Goal: Task Accomplishment & Management: Use online tool/utility

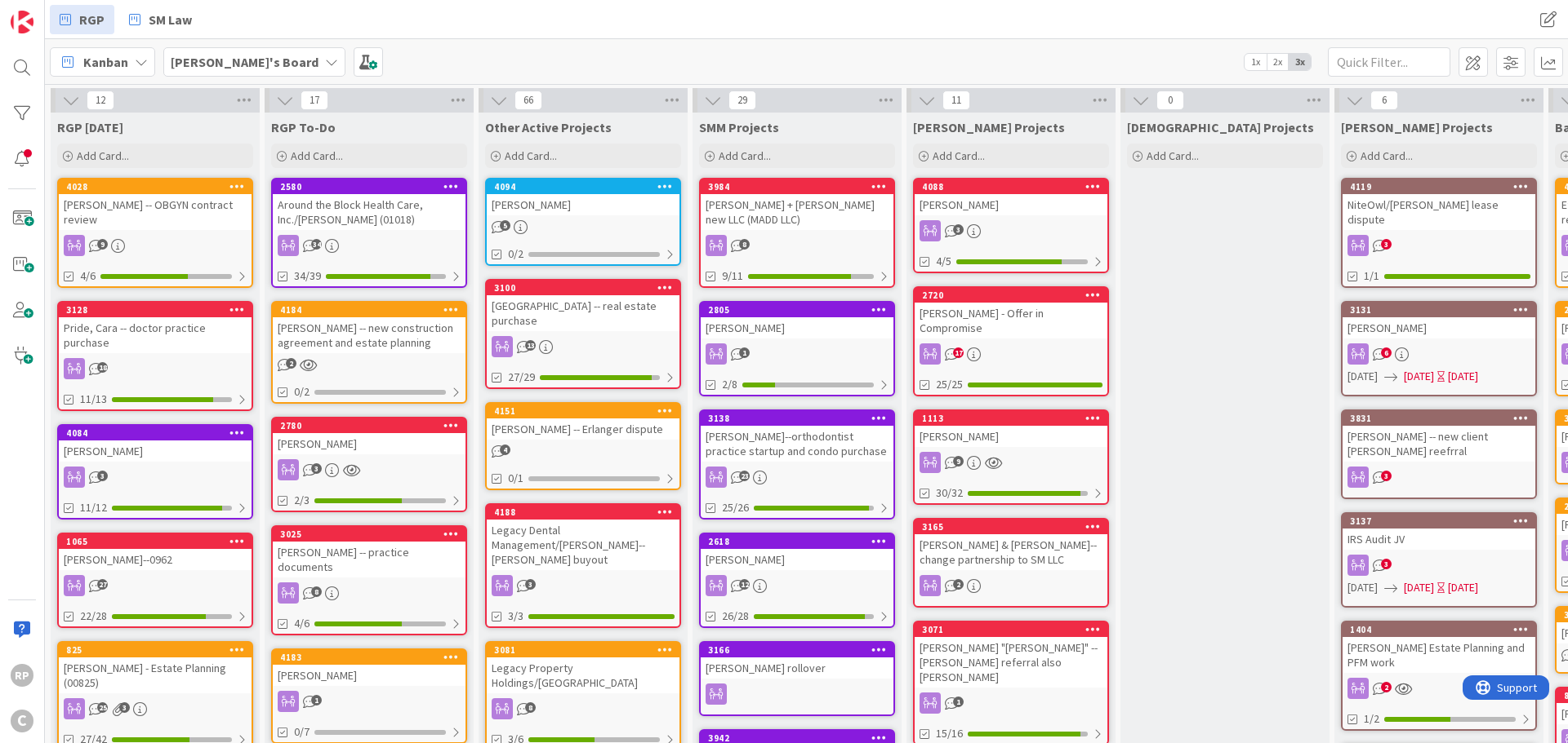
click at [570, 193] on div "4094" at bounding box center [583, 186] width 193 height 14
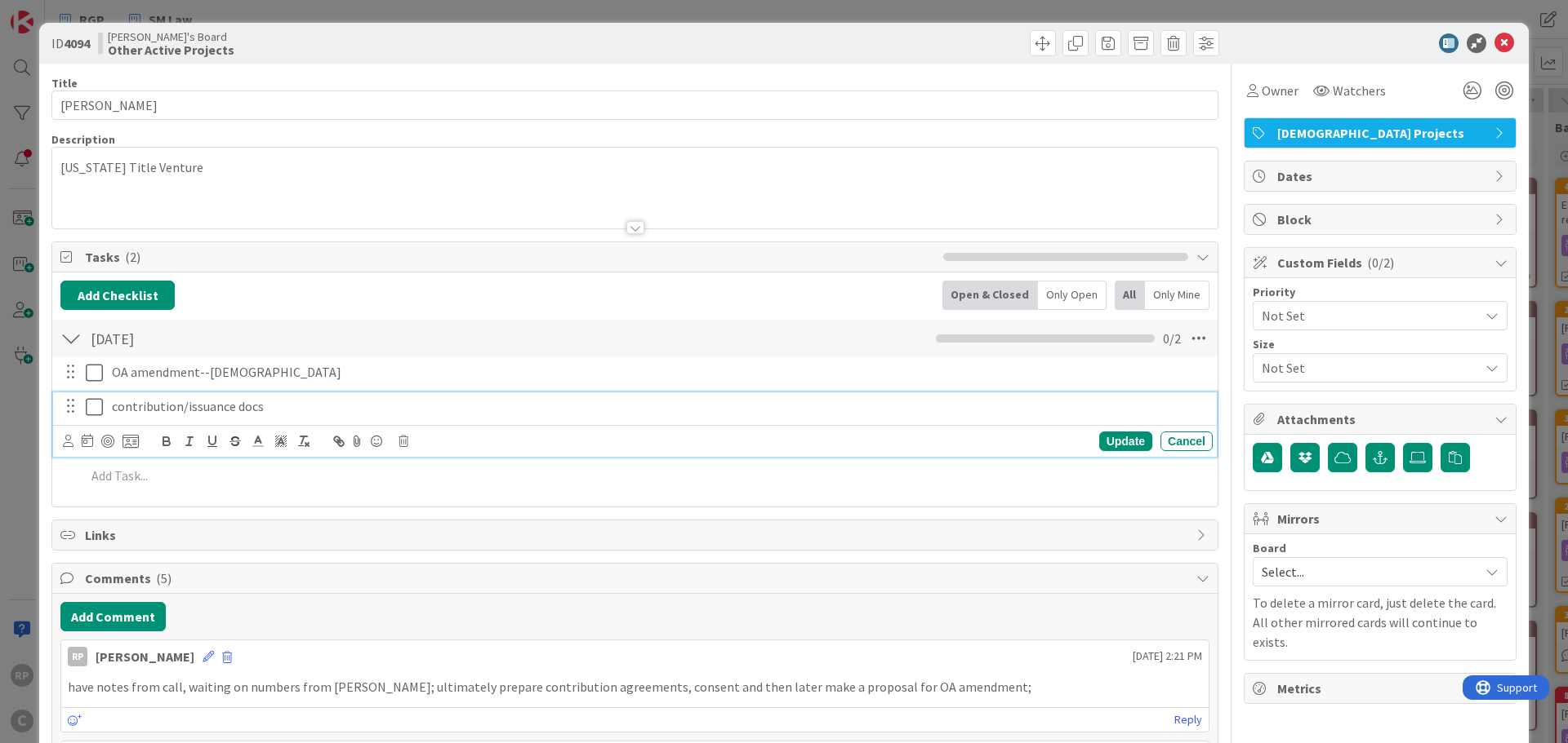
click at [296, 403] on p "contribution/issuance docs" at bounding box center [658, 406] width 1094 height 18
click at [1086, 436] on div "Update Cancel" at bounding box center [989, 441] width 447 height 19
drag, startPoint x: 1097, startPoint y: 442, endPoint x: 1063, endPoint y: 452, distance: 35.4
click at [1099, 442] on div "Update" at bounding box center [1125, 441] width 53 height 19
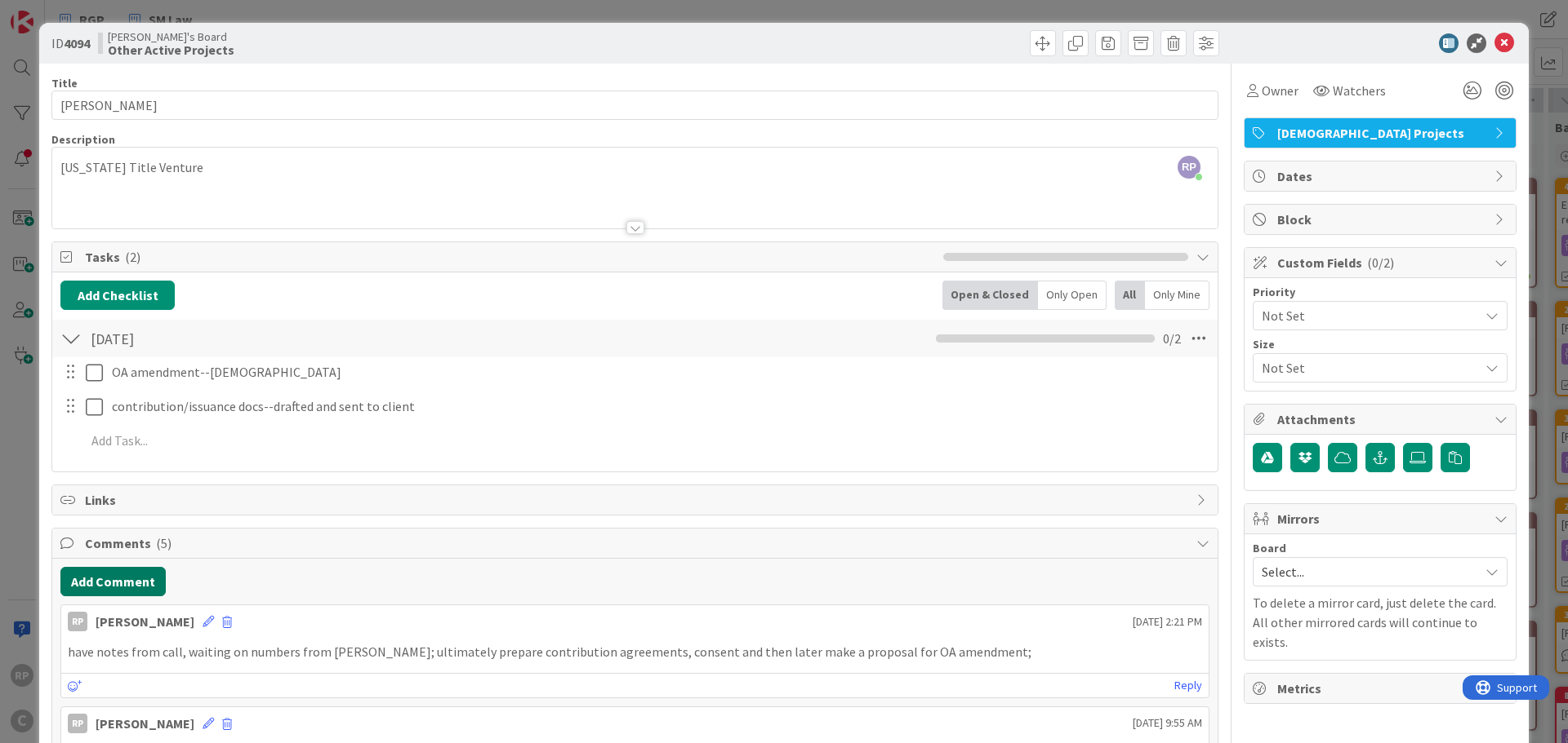
click at [118, 571] on button "Add Comment" at bounding box center [113, 582] width 105 height 29
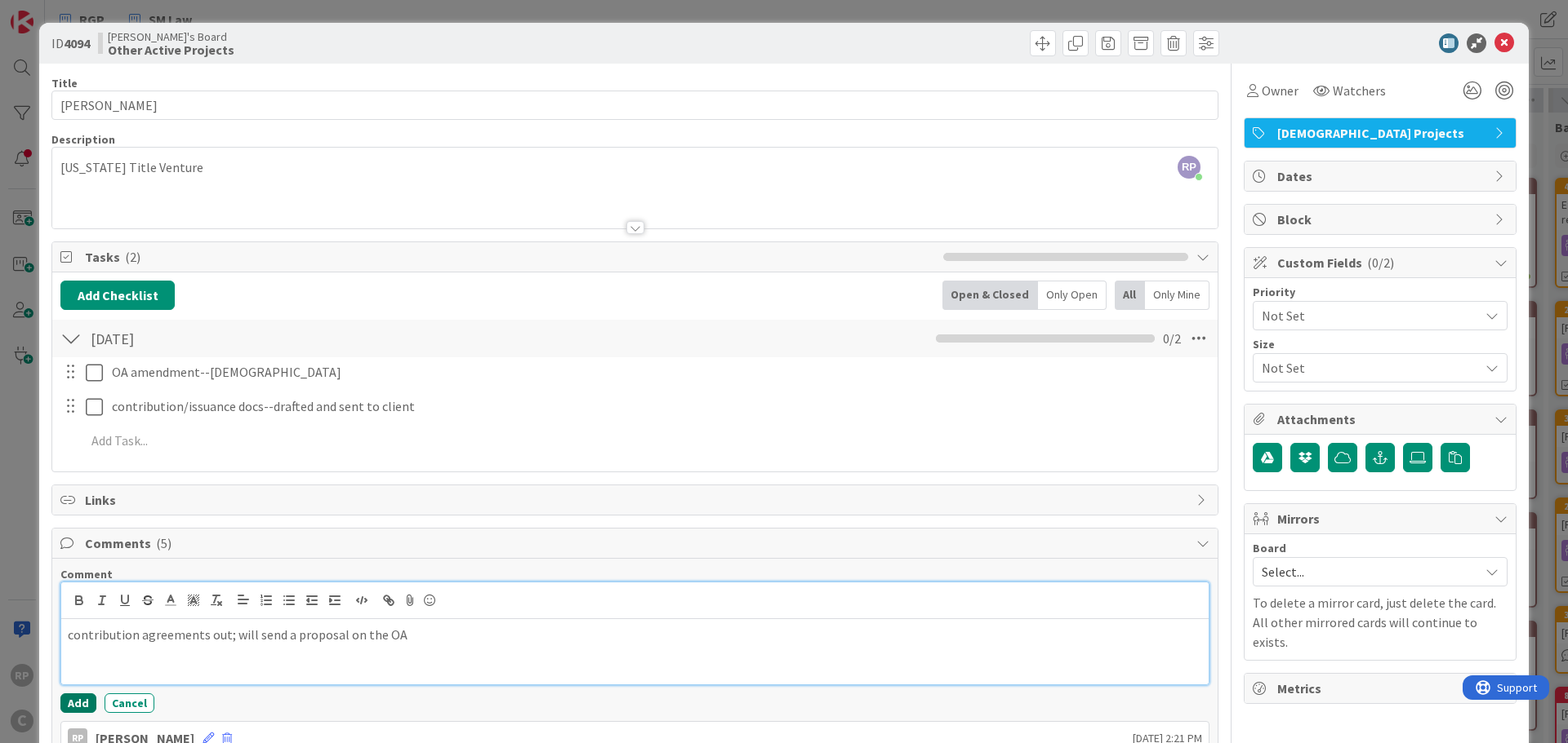
click at [69, 699] on button "Add" at bounding box center [78, 703] width 36 height 19
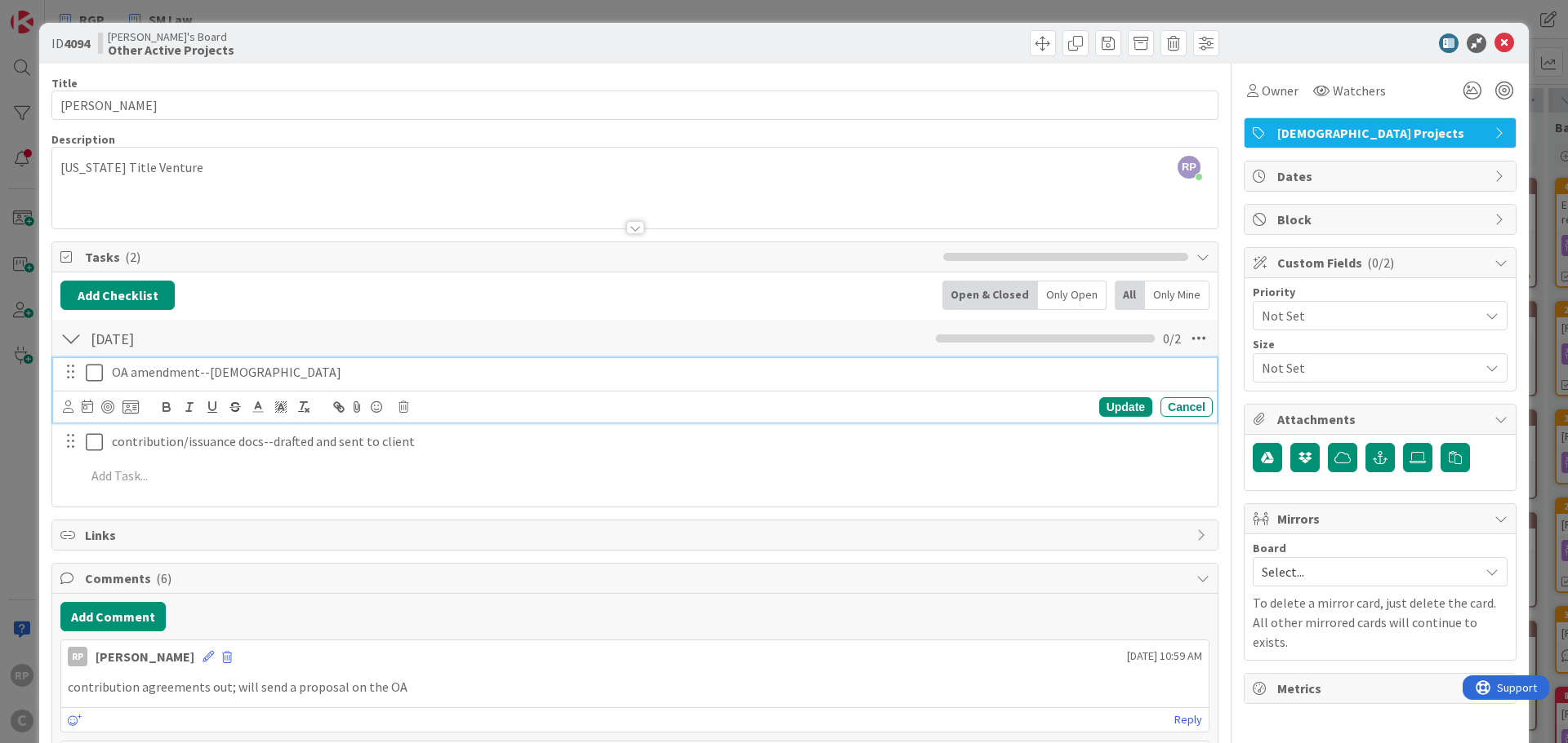
click at [304, 372] on p "OA amendment--Christian" at bounding box center [658, 372] width 1094 height 18
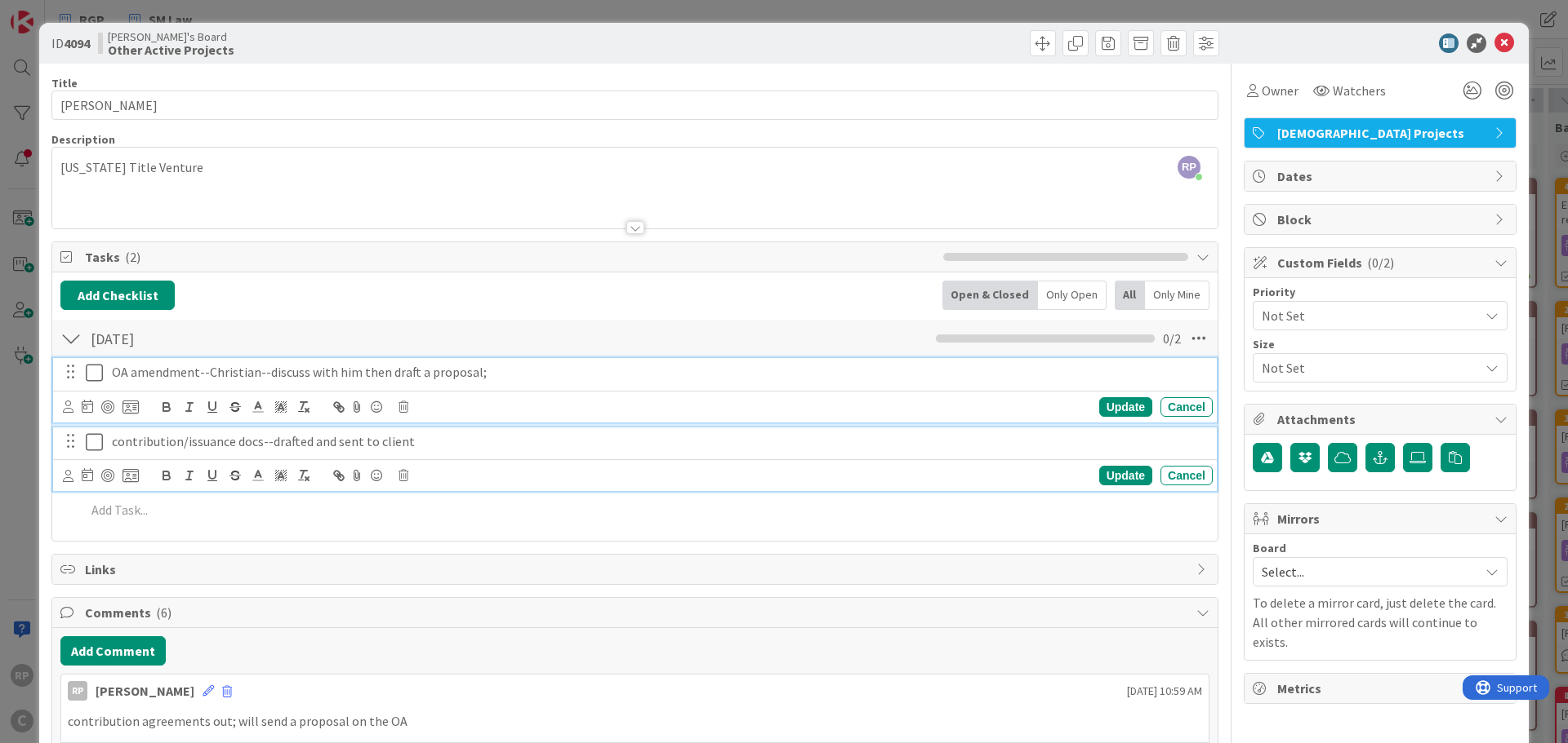
click at [1061, 427] on div "contribution/issuance docs--drafted and sent to client" at bounding box center [658, 442] width 1107 height 29
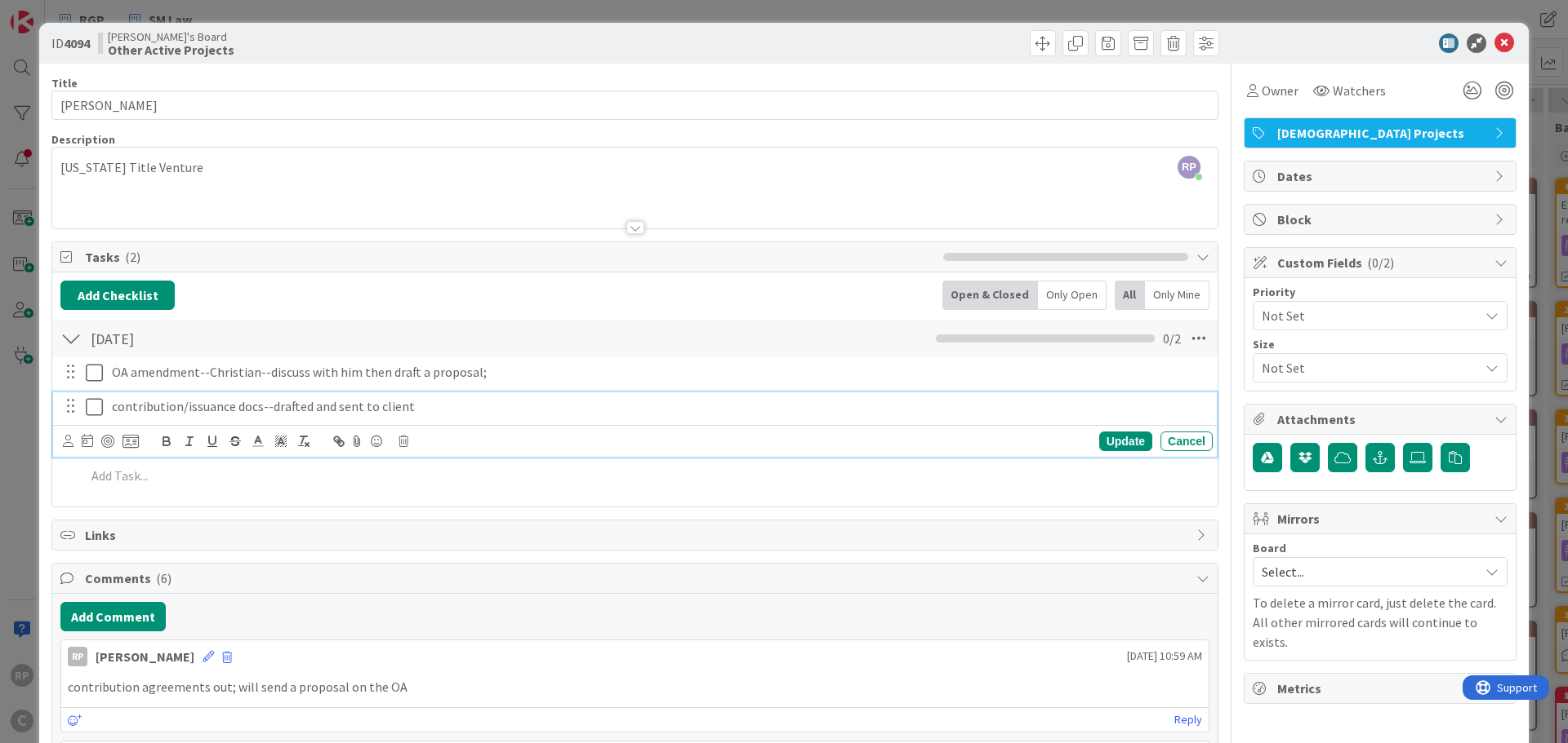
click at [1117, 413] on p "contribution/issuance docs--drafted and sent to client" at bounding box center [658, 406] width 1094 height 18
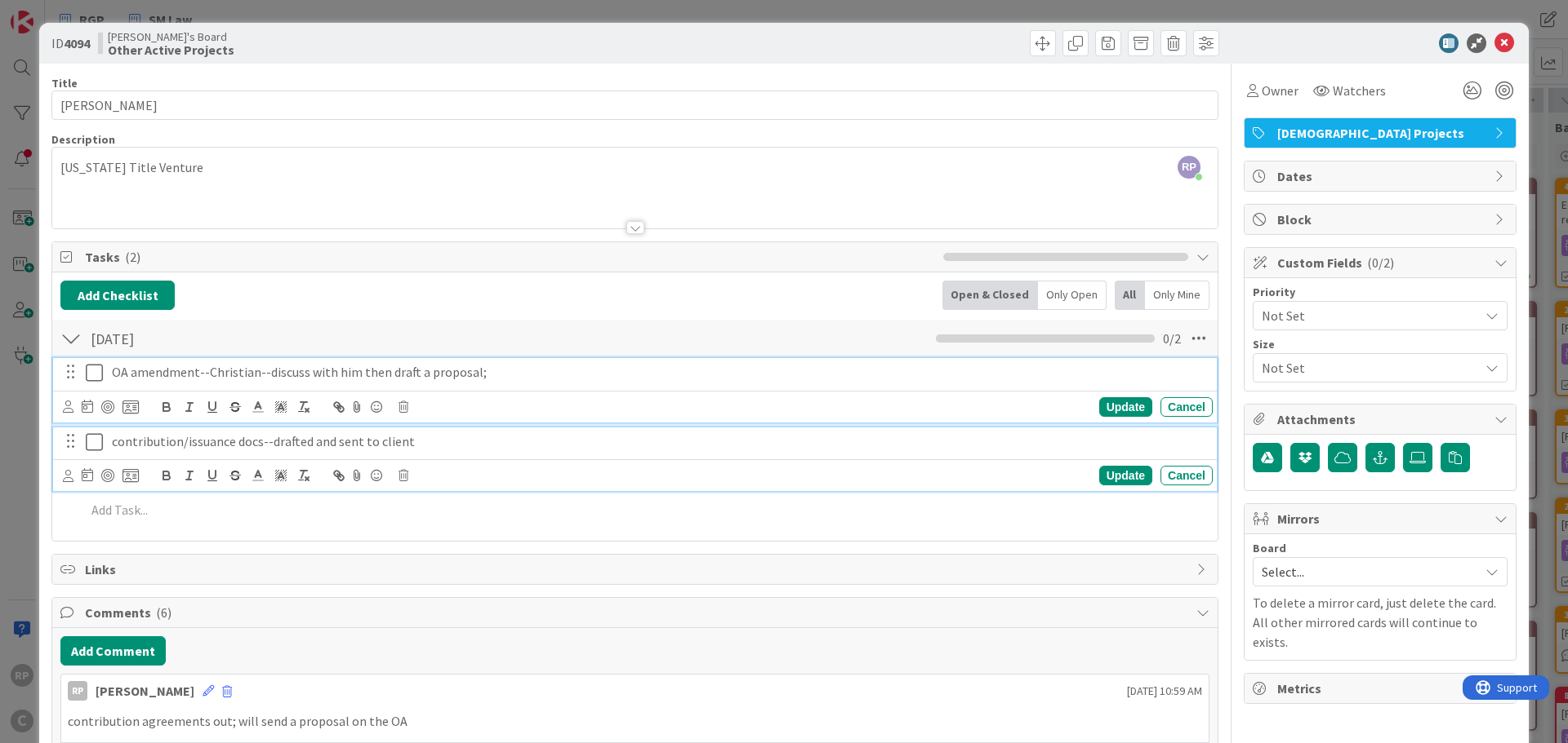
click at [778, 383] on div "OA amendment--Christian--discuss with him then draft a proposal;" at bounding box center [658, 372] width 1107 height 29
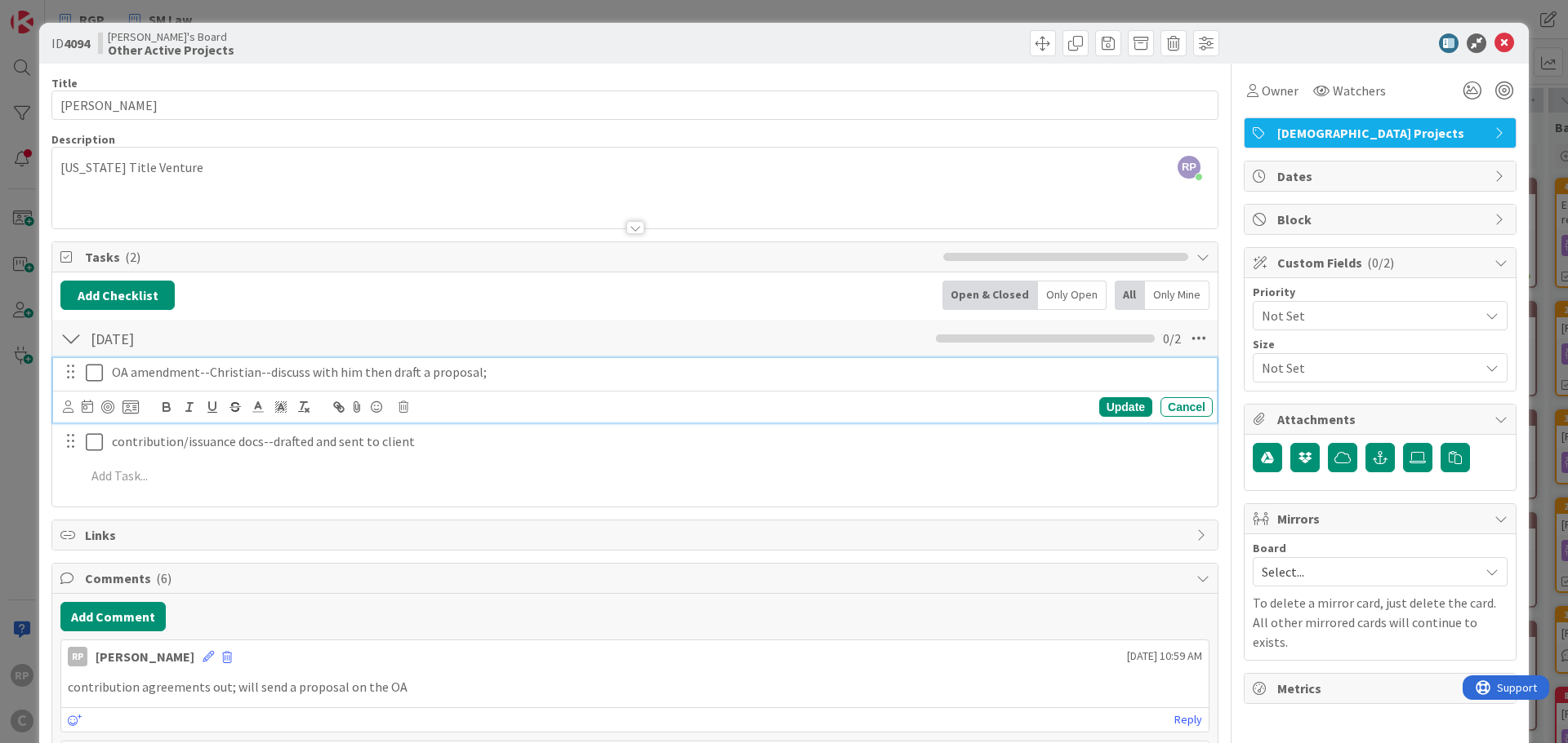
click at [1084, 410] on div "Update Cancel" at bounding box center [989, 407] width 447 height 19
click at [1099, 408] on div "Update" at bounding box center [1125, 407] width 53 height 19
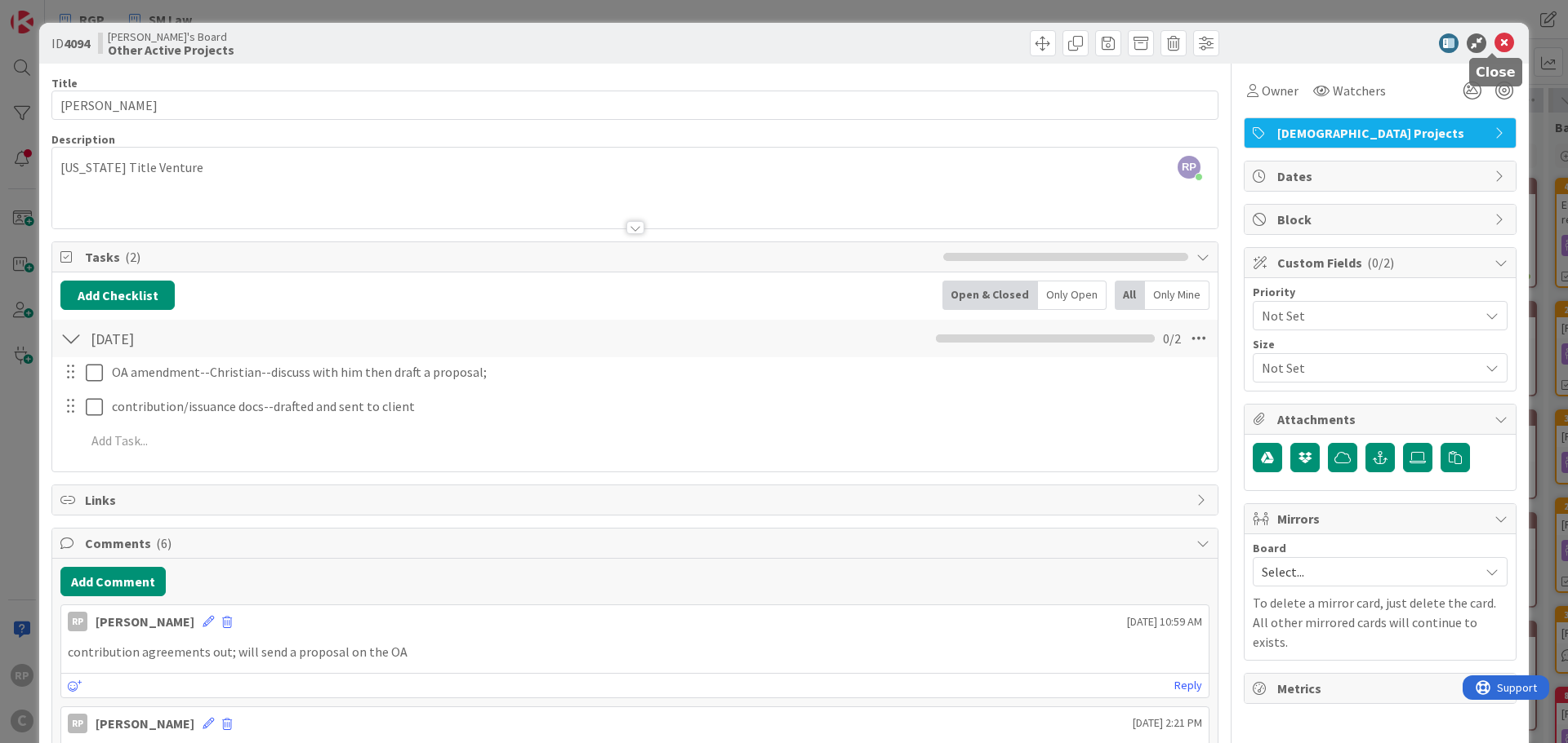
click at [1496, 48] on icon at bounding box center [1504, 43] width 19 height 19
